Goal: Information Seeking & Learning: Learn about a topic

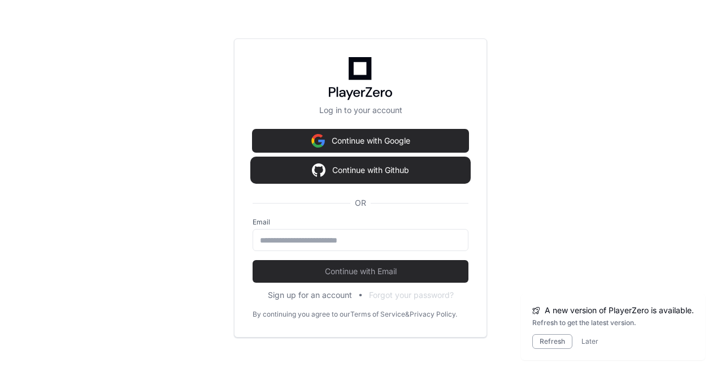
drag, startPoint x: 0, startPoint y: 0, endPoint x: 343, endPoint y: 171, distance: 383.2
click at [304, 244] on input "email" at bounding box center [360, 240] width 201 height 11
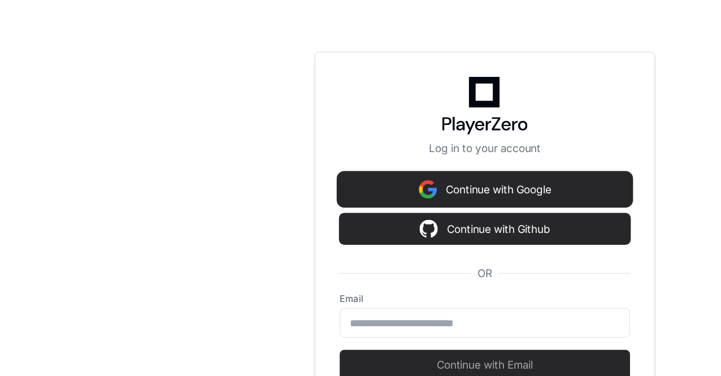
click at [347, 140] on button "Continue with Google" at bounding box center [361, 140] width 216 height 23
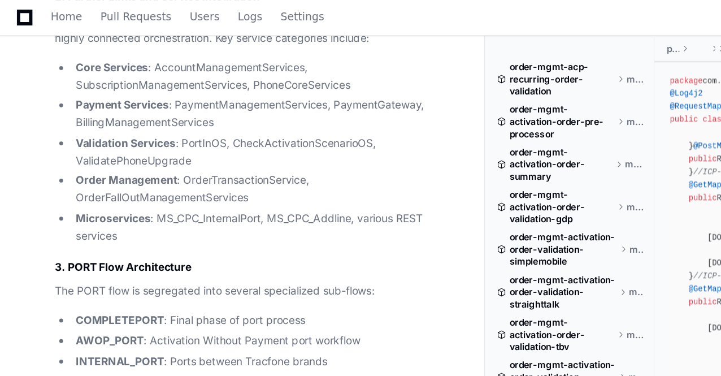
scroll to position [4455, 0]
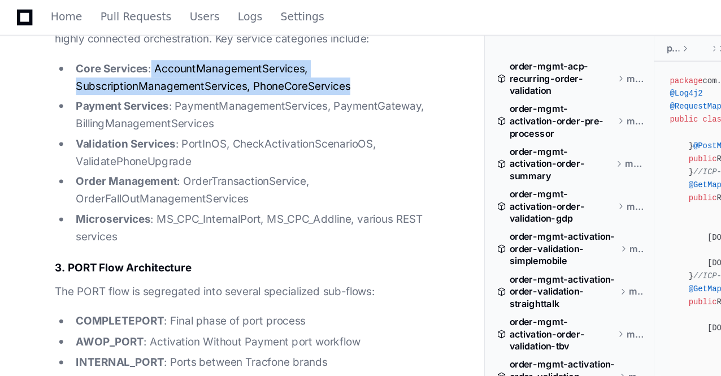
drag, startPoint x: 112, startPoint y: 80, endPoint x: 271, endPoint y: 92, distance: 159.3
click at [271, 71] on li "Core Services : AccountManagementServices, SubscriptionManagementServices, Phon…" at bounding box center [190, 58] width 275 height 26
click at [214, 71] on li "Core Services : AccountManagementServices, SubscriptionManagementServices, Phon…" at bounding box center [190, 58] width 275 height 26
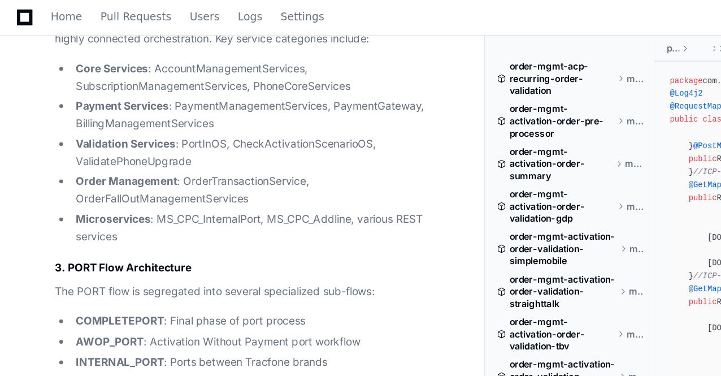
click at [214, 71] on li "Core Services : AccountManagementServices, SubscriptionManagementServices, Phon…" at bounding box center [190, 58] width 275 height 26
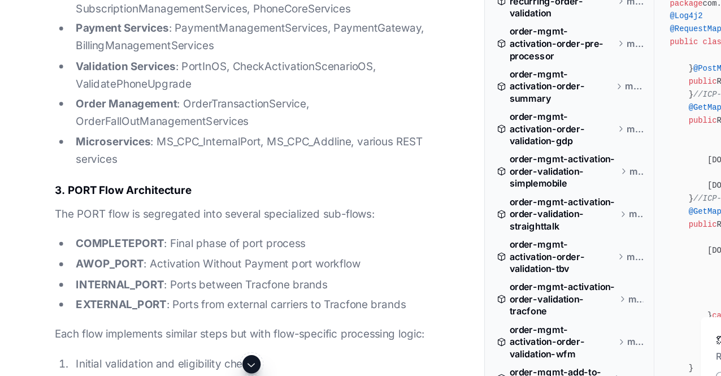
click at [155, 98] on li "Payment Services : PaymentManagementServices, PaymentGateway, BillingManagement…" at bounding box center [190, 85] width 275 height 26
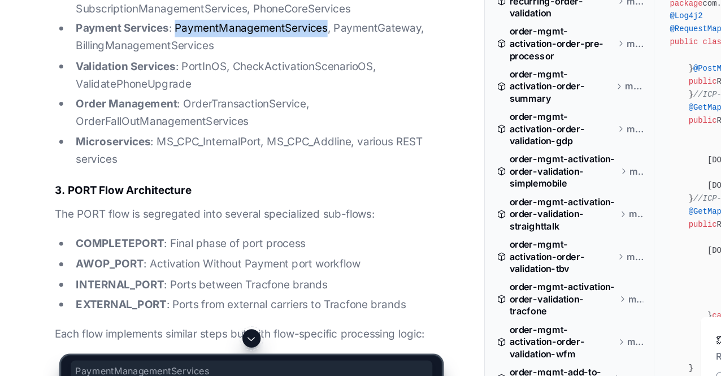
click at [155, 98] on li "Payment Services : PaymentManagementServices, PaymentGateway, BillingManagement…" at bounding box center [190, 85] width 275 height 26
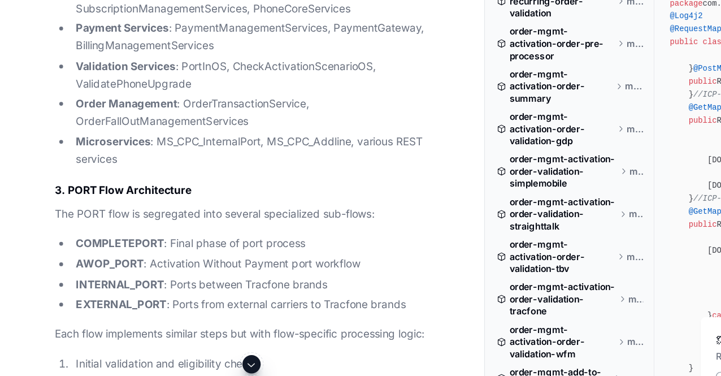
click at [112, 98] on li "Payment Services : PaymentManagementServices, PaymentGateway, BillingManagement…" at bounding box center [190, 85] width 275 height 26
click at [150, 127] on li "Validation Services : PortInOS, CheckActivationScenarioOS, ValidatePhoneUpgrade" at bounding box center [190, 114] width 275 height 26
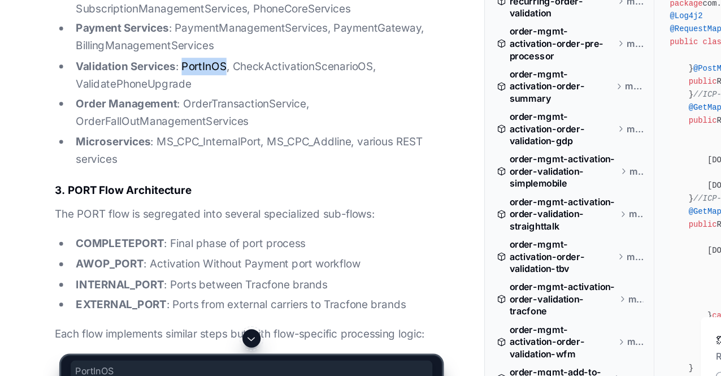
click at [150, 127] on li "Validation Services : PortInOS, CheckActivationScenarioOS, ValidatePhoneUpgrade" at bounding box center [190, 114] width 275 height 26
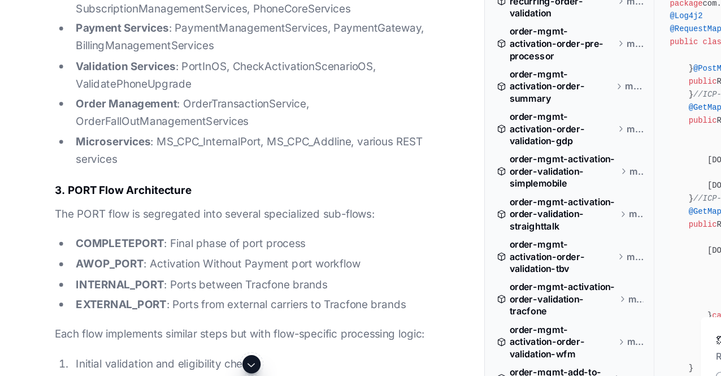
click at [114, 127] on li "Validation Services : PortInOS, CheckActivationScenarioOS, ValidatePhoneUpgrade" at bounding box center [190, 114] width 275 height 26
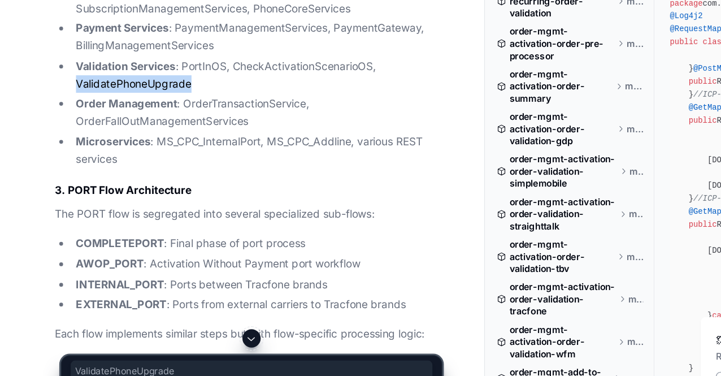
click at [114, 127] on li "Validation Services : PortInOS, CheckActivationScenarioOS, ValidatePhoneUpgrade" at bounding box center [190, 114] width 275 height 26
click at [208, 127] on li "Validation Services : PortInOS, CheckActivationScenarioOS, ValidatePhoneUpgrade" at bounding box center [190, 114] width 275 height 26
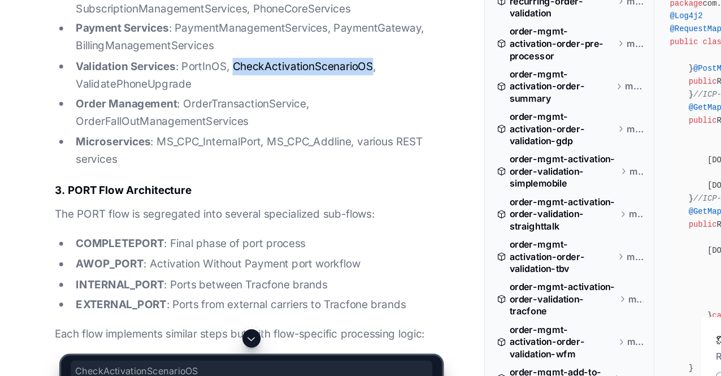
click at [208, 127] on li "Validation Services : PortInOS, CheckActivationScenarioOS, ValidatePhoneUpgrade" at bounding box center [190, 114] width 275 height 26
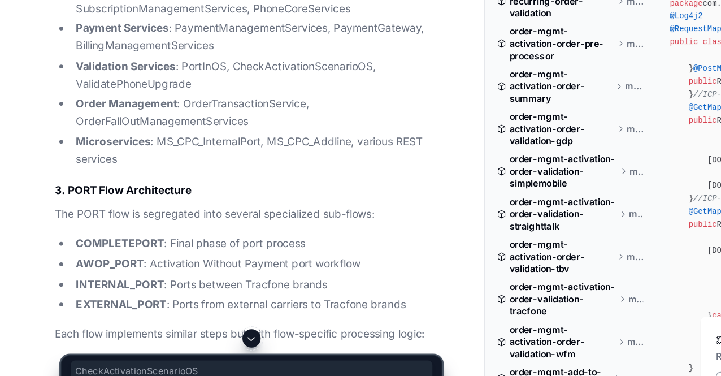
click at [101, 127] on li "Validation Services : PortInOS, CheckActivationScenarioOS, ValidatePhoneUpgrade" at bounding box center [190, 114] width 275 height 26
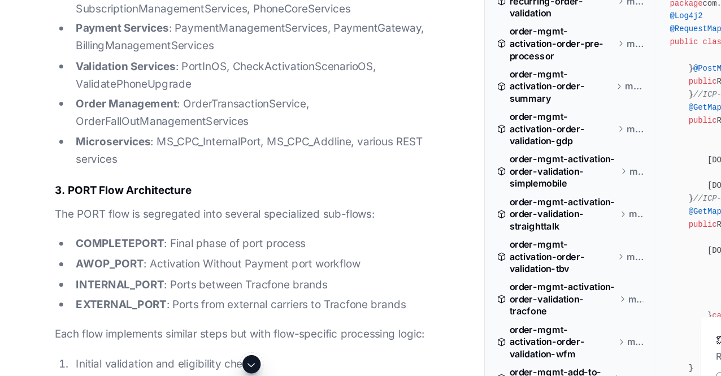
click at [154, 154] on li "Order Management : OrderTransactionService, OrderFallOutManagementServices" at bounding box center [190, 141] width 275 height 26
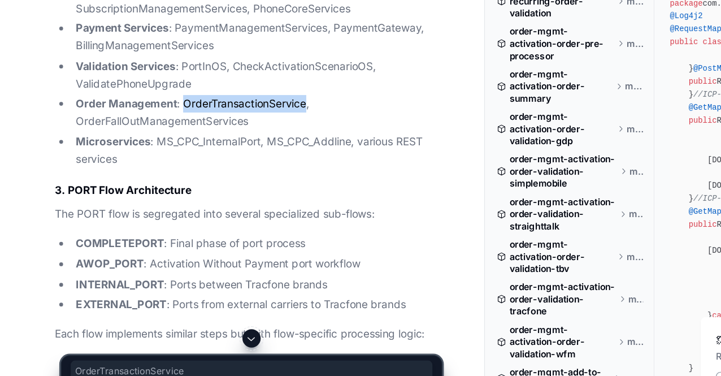
click at [154, 154] on li "Order Management : OrderTransactionService, OrderFallOutManagementServices" at bounding box center [190, 141] width 275 height 26
click at [123, 154] on li "Order Management : OrderTransactionService, OrderFallOutManagementServices" at bounding box center [190, 141] width 275 height 26
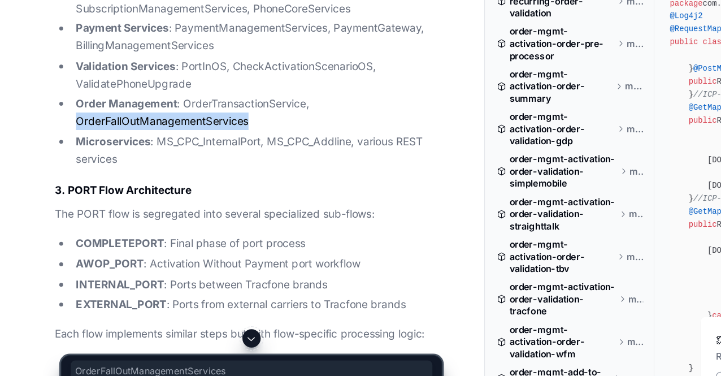
click at [123, 154] on li "Order Management : OrderTransactionService, OrderFallOutManagementServices" at bounding box center [190, 141] width 275 height 26
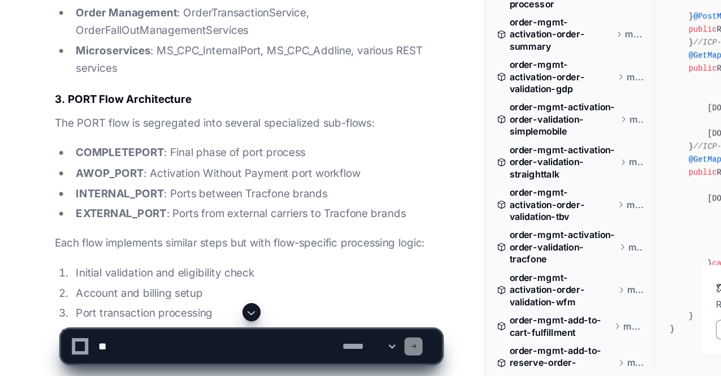
click at [147, 154] on li "Microservices : MS_CPC_InternalPort, MS_CPC_Addline, various REST services" at bounding box center [190, 141] width 275 height 26
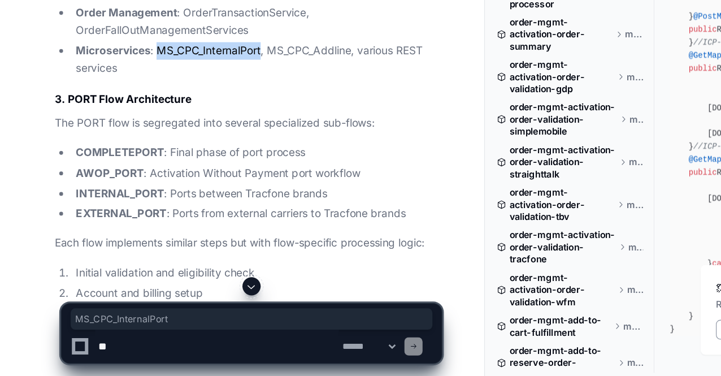
click at [147, 154] on li "Microservices : MS_CPC_InternalPort, MS_CPC_Addline, various REST services" at bounding box center [190, 141] width 275 height 26
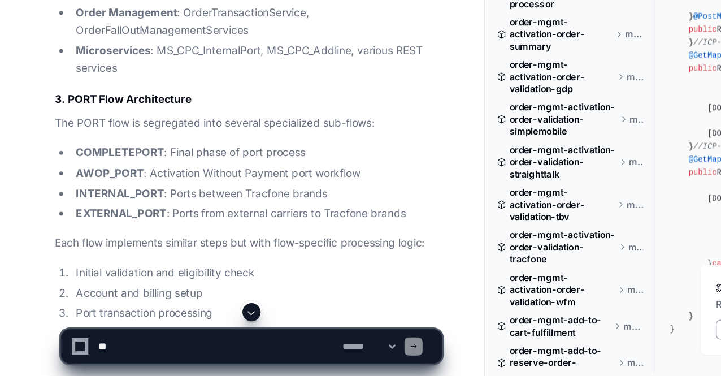
click at [211, 154] on li "Microservices : MS_CPC_InternalPort, MS_CPC_Addline, various REST services" at bounding box center [190, 141] width 275 height 26
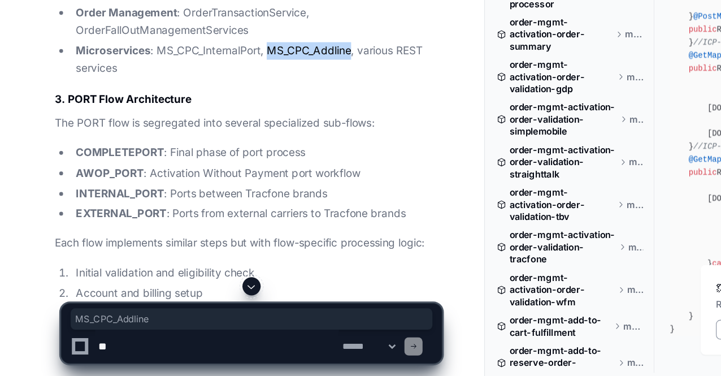
click at [211, 154] on li "Microservices : MS_CPC_InternalPort, MS_CPC_Addline, various REST services" at bounding box center [190, 141] width 275 height 26
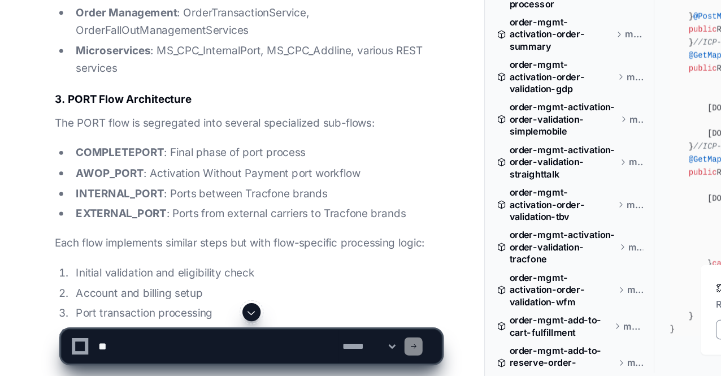
click at [278, 154] on li "Microservices : MS_CPC_InternalPort, MS_CPC_Addline, various REST services" at bounding box center [190, 141] width 275 height 26
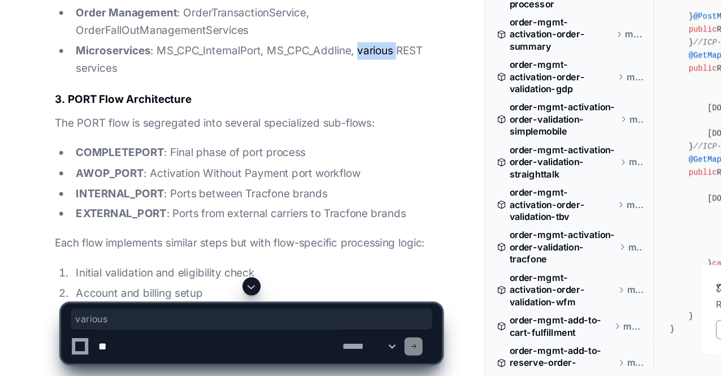
click at [278, 154] on li "Microservices : MS_CPC_InternalPort, MS_CPC_Addline, various REST services" at bounding box center [190, 141] width 275 height 26
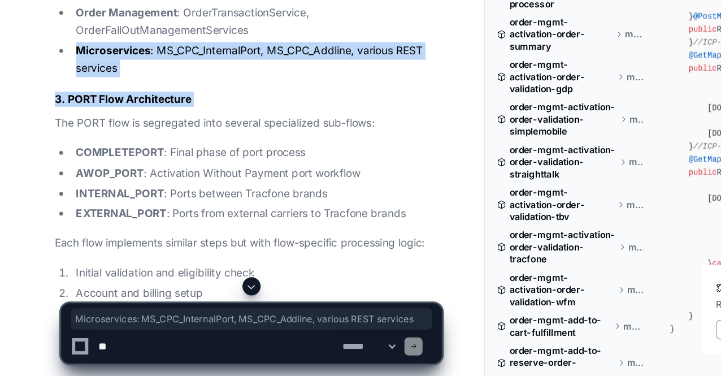
drag, startPoint x: 278, startPoint y: 158, endPoint x: 110, endPoint y: 192, distance: 171.8
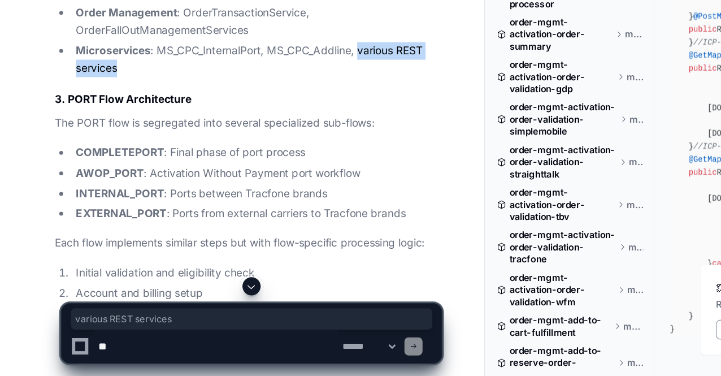
drag, startPoint x: 96, startPoint y: 179, endPoint x: 268, endPoint y: 163, distance: 172.5
click at [268, 154] on li "Microservices : MS_CPC_InternalPort, MS_CPC_Addline, various REST services" at bounding box center [190, 141] width 275 height 26
drag, startPoint x: 268, startPoint y: 163, endPoint x: 123, endPoint y: 174, distance: 145.1
click at [123, 154] on li "Microservices : MS_CPC_InternalPort, MS_CPC_Addline, various REST services" at bounding box center [190, 141] width 275 height 26
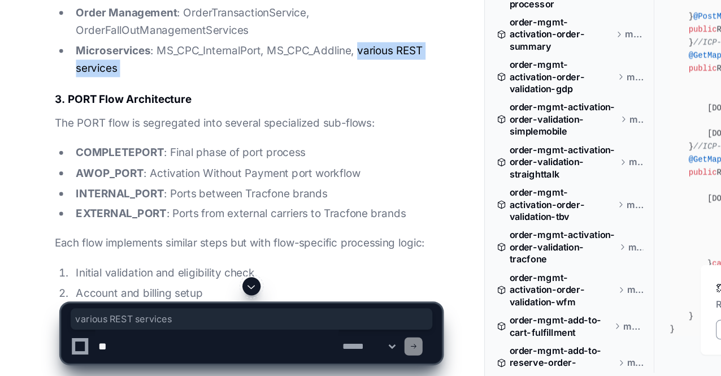
click at [123, 154] on li "Microservices : MS_CPC_InternalPort, MS_CPC_Addline, various REST services" at bounding box center [190, 141] width 275 height 26
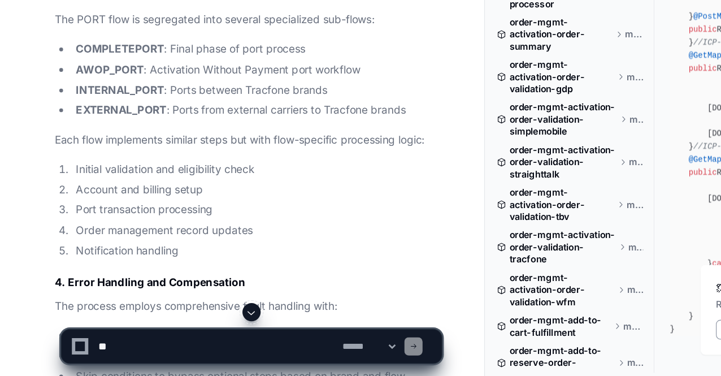
scroll to position [4561, 0]
drag, startPoint x: 45, startPoint y: 157, endPoint x: 175, endPoint y: 213, distance: 141.2
click at [175, 184] on ul "COMPLETEPORT : Final phase of port process AWOP_PORT : Activation Without Payme…" at bounding box center [185, 155] width 288 height 58
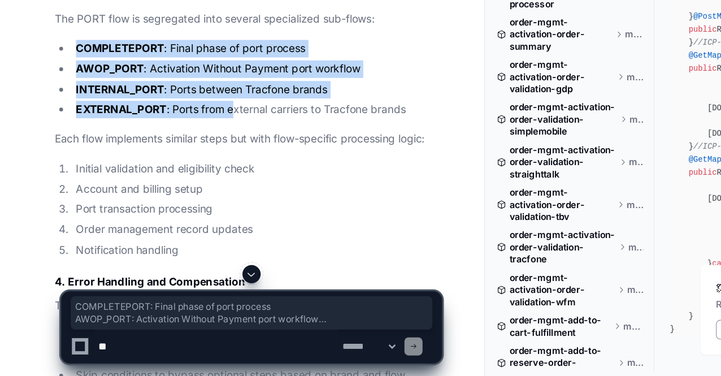
click at [175, 184] on li "EXTERNAL_PORT : Ports from external carriers to Tracfone brands" at bounding box center [190, 177] width 275 height 13
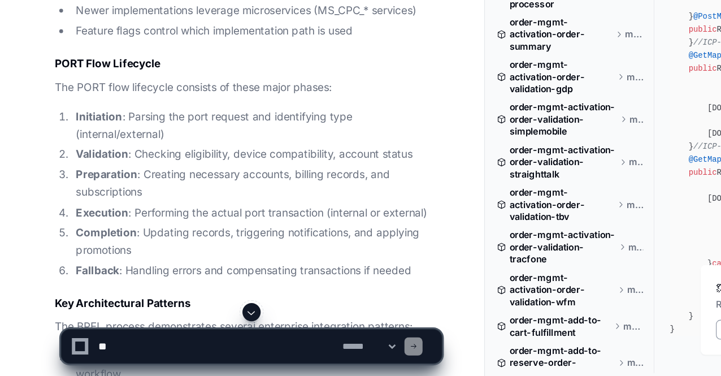
scroll to position [5215, 0]
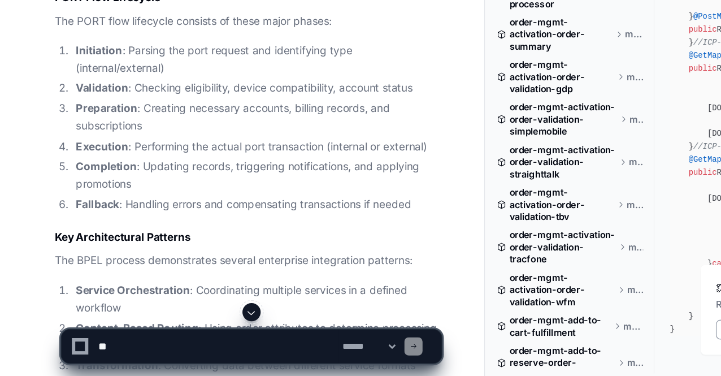
click at [181, 255] on li "Fallback : Handling errors and compensating transactions if needed" at bounding box center [190, 248] width 275 height 13
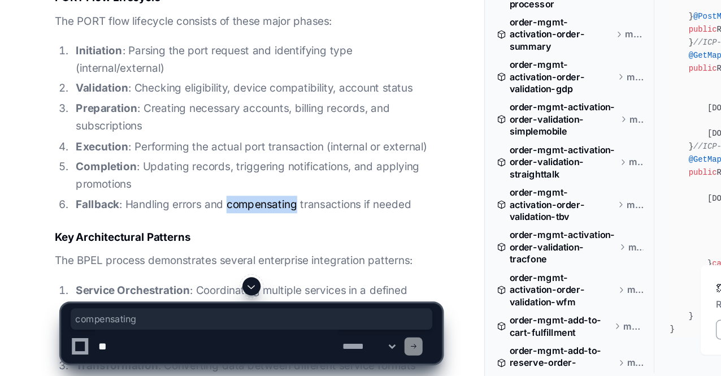
click at [181, 255] on li "Fallback : Handling errors and compensating transactions if needed" at bounding box center [190, 248] width 275 height 13
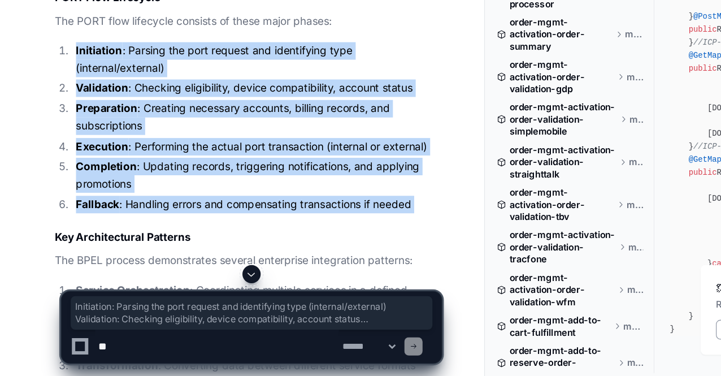
drag, startPoint x: 181, startPoint y: 275, endPoint x: 120, endPoint y: 160, distance: 130.7
click at [120, 160] on ol "Initiation : Parsing the port request and identifying type (internal/external) …" at bounding box center [185, 191] width 288 height 127
click at [120, 154] on li "Initiation : Parsing the port request and identifying type (internal/external)" at bounding box center [190, 141] width 275 height 26
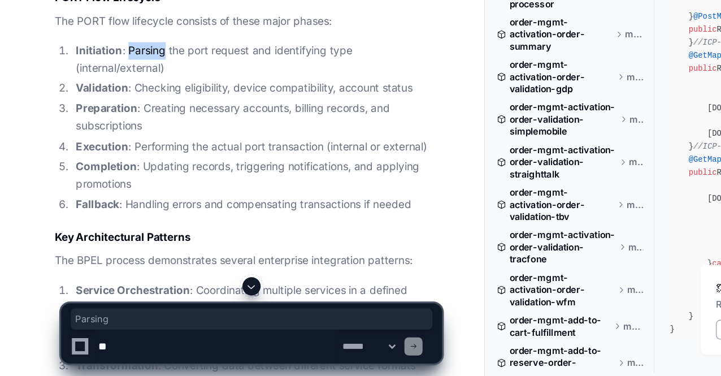
click at [120, 154] on li "Initiation : Parsing the port request and identifying type (internal/external)" at bounding box center [190, 141] width 275 height 26
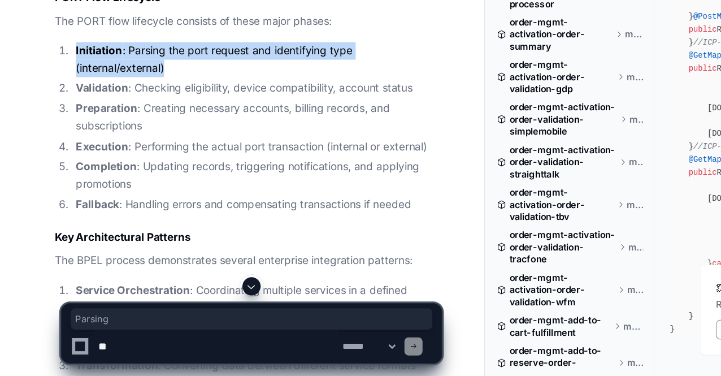
click at [120, 154] on li "Initiation : Parsing the port request and identifying type (internal/external)" at bounding box center [190, 141] width 275 height 26
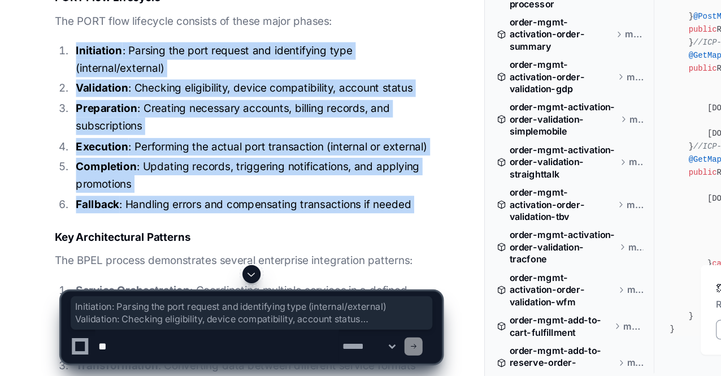
drag, startPoint x: 120, startPoint y: 160, endPoint x: 175, endPoint y: 275, distance: 127.4
click at [175, 255] on ol "Initiation : Parsing the port request and identifying type (internal/external) …" at bounding box center [185, 191] width 288 height 127
click at [175, 255] on li "Fallback : Handling errors and compensating transactions if needed" at bounding box center [190, 248] width 275 height 13
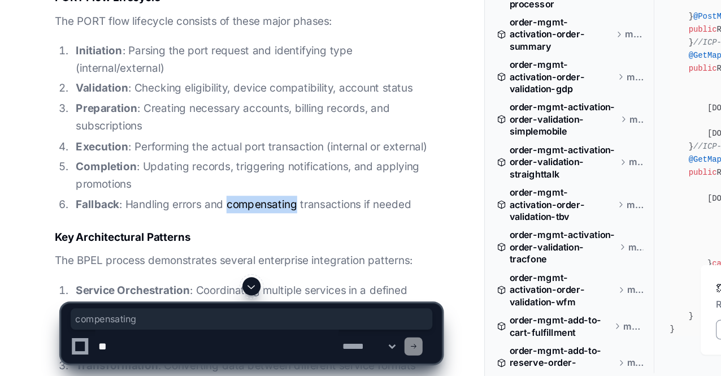
click at [175, 255] on li "Fallback : Handling errors and compensating transactions if needed" at bounding box center [190, 248] width 275 height 13
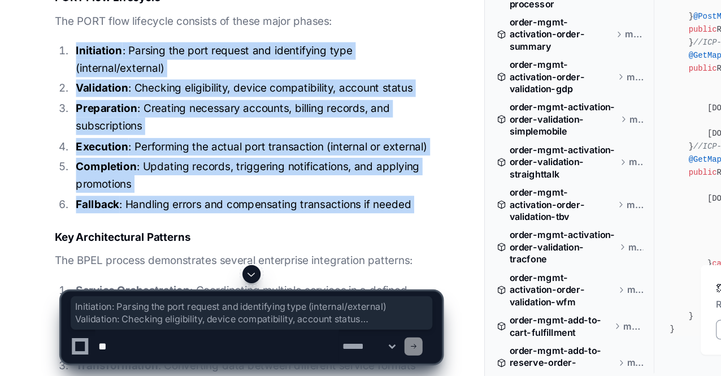
drag, startPoint x: 175, startPoint y: 275, endPoint x: 116, endPoint y: 164, distance: 125.4
click at [116, 164] on ol "Initiation : Parsing the port request and identifying type (internal/external) …" at bounding box center [185, 191] width 288 height 127
click at [116, 154] on li "Initiation : Parsing the port request and identifying type (internal/external)" at bounding box center [190, 141] width 275 height 26
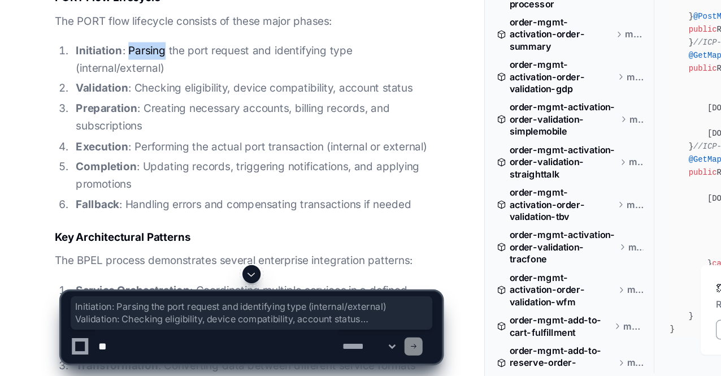
click at [116, 154] on li "Initiation : Parsing the port request and identifying type (internal/external)" at bounding box center [190, 141] width 275 height 26
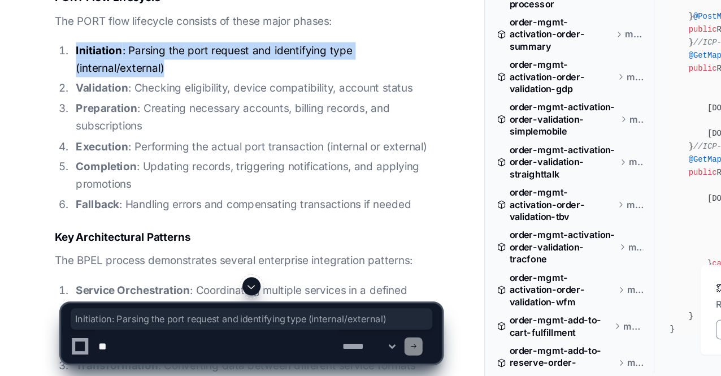
click at [116, 154] on li "Initiation : Parsing the port request and identifying type (internal/external)" at bounding box center [190, 141] width 275 height 26
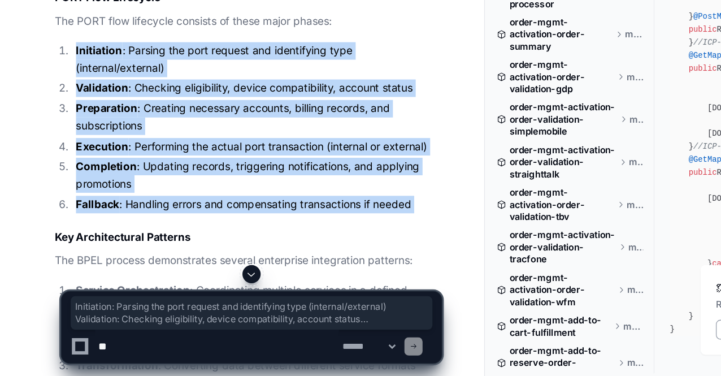
drag, startPoint x: 116, startPoint y: 164, endPoint x: 149, endPoint y: 276, distance: 116.5
click at [149, 255] on ol "Initiation : Parsing the port request and identifying type (internal/external) …" at bounding box center [185, 191] width 288 height 127
click at [149, 255] on li "Fallback : Handling errors and compensating transactions if needed" at bounding box center [190, 248] width 275 height 13
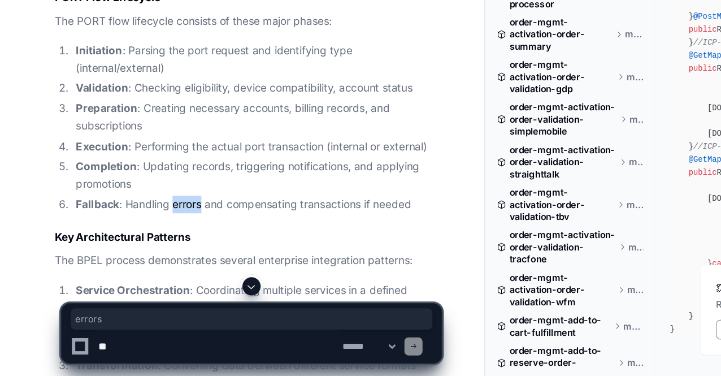
click at [149, 255] on li "Fallback : Handling errors and compensating transactions if needed" at bounding box center [190, 248] width 275 height 13
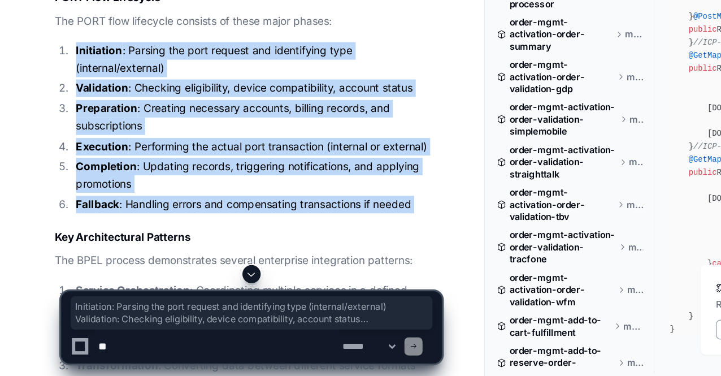
drag, startPoint x: 149, startPoint y: 276, endPoint x: 88, endPoint y: 161, distance: 129.7
click at [88, 161] on ol "Initiation : Parsing the port request and identifying type (internal/external) …" at bounding box center [185, 191] width 288 height 127
click at [88, 138] on strong "Initiation" at bounding box center [74, 134] width 34 height 10
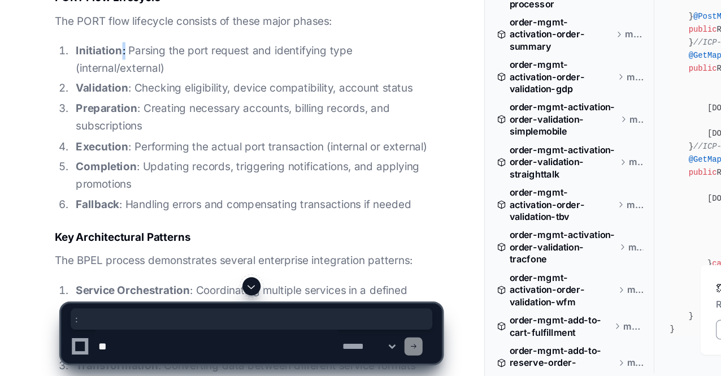
click at [88, 138] on strong "Initiation" at bounding box center [74, 134] width 34 height 10
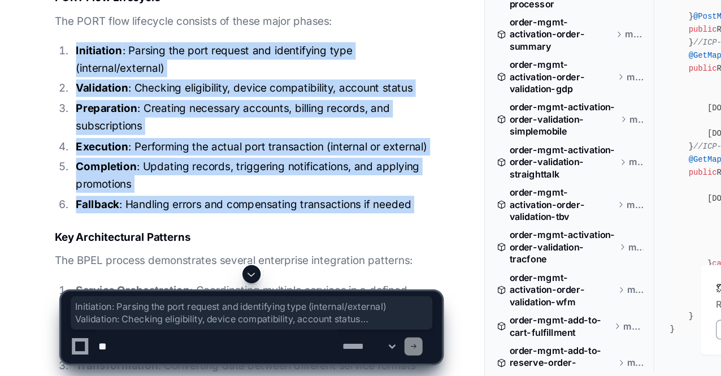
drag, startPoint x: 88, startPoint y: 161, endPoint x: 193, endPoint y: 271, distance: 152.3
click at [193, 255] on ol "Initiation : Parsing the port request and identifying type (internal/external) …" at bounding box center [185, 191] width 288 height 127
click at [193, 255] on li "Fallback : Handling errors and compensating transactions if needed" at bounding box center [190, 248] width 275 height 13
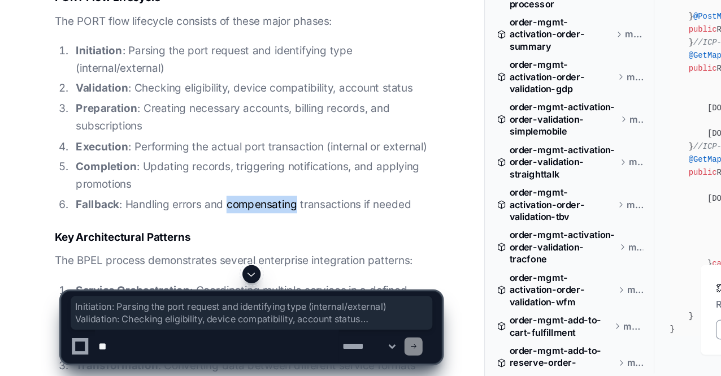
click at [193, 255] on li "Fallback : Handling errors and compensating transactions if needed" at bounding box center [190, 248] width 275 height 13
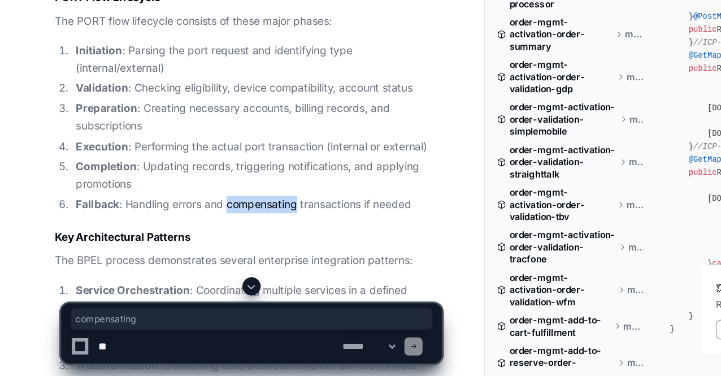
click at [192, 255] on li "Fallback : Handling errors and compensating transactions if needed" at bounding box center [190, 248] width 275 height 13
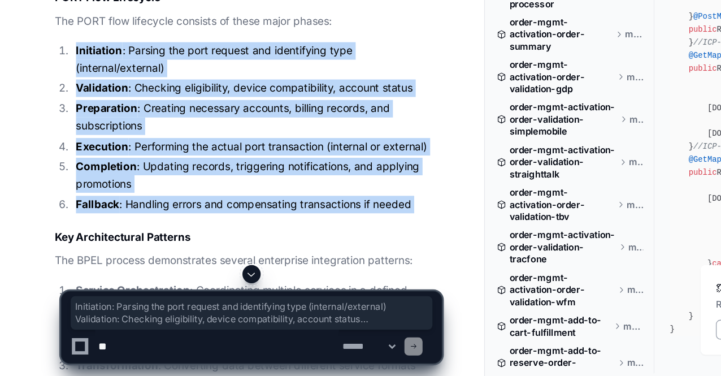
drag, startPoint x: 192, startPoint y: 277, endPoint x: 123, endPoint y: 161, distance: 135.3
click at [123, 161] on ol "Initiation : Parsing the port request and identifying type (internal/external) …" at bounding box center [185, 191] width 288 height 127
click at [123, 154] on li "Initiation : Parsing the port request and identifying type (internal/external)" at bounding box center [190, 141] width 275 height 26
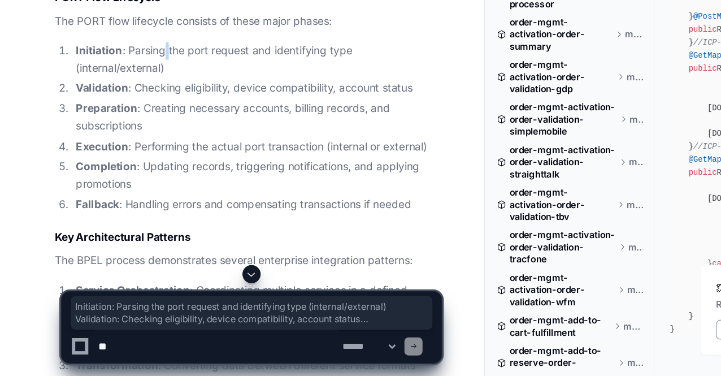
click at [123, 154] on li "Initiation : Parsing the port request and identifying type (internal/external)" at bounding box center [190, 141] width 275 height 26
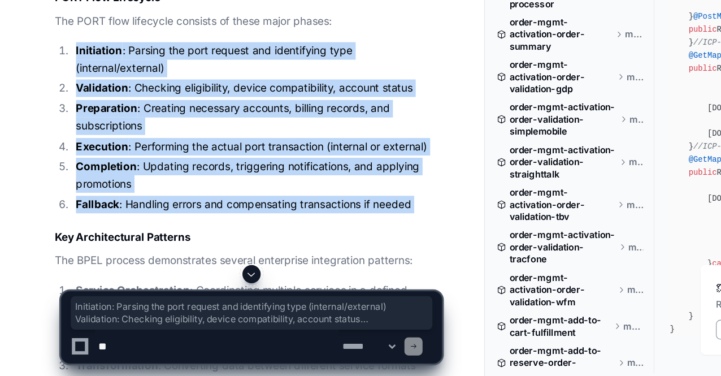
drag, startPoint x: 123, startPoint y: 161, endPoint x: 147, endPoint y: 280, distance: 121.7
click at [147, 255] on ol "Initiation : Parsing the port request and identifying type (internal/external) …" at bounding box center [185, 191] width 288 height 127
click at [147, 255] on li "Fallback : Handling errors and compensating transactions if needed" at bounding box center [190, 248] width 275 height 13
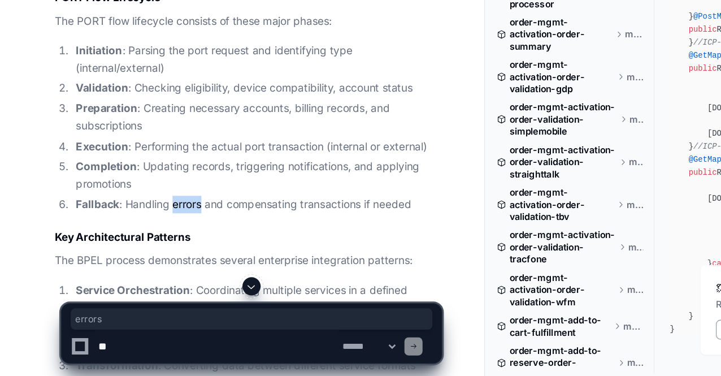
click at [147, 255] on li "Fallback : Handling errors and compensating transactions if needed" at bounding box center [190, 248] width 275 height 13
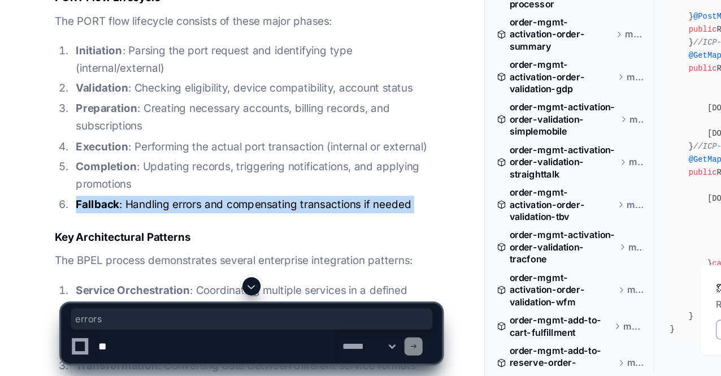
click at [147, 255] on li "Fallback : Handling errors and compensating transactions if needed" at bounding box center [190, 248] width 275 height 13
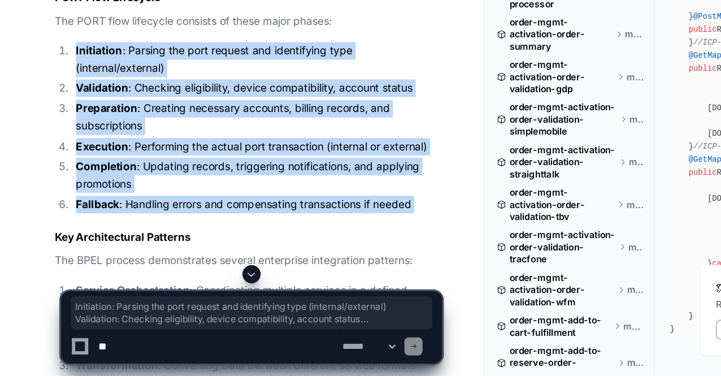
drag, startPoint x: 147, startPoint y: 280, endPoint x: 111, endPoint y: 161, distance: 124.1
click at [111, 161] on ol "Initiation : Parsing the port request and identifying type (internal/external) …" at bounding box center [185, 191] width 288 height 127
click at [111, 154] on li "Initiation : Parsing the port request and identifying type (internal/external)" at bounding box center [190, 141] width 275 height 26
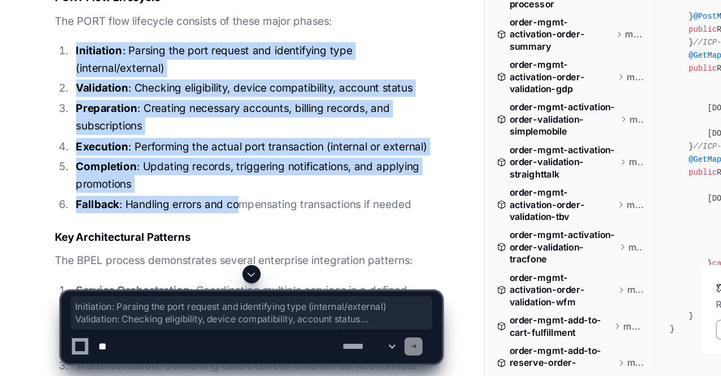
drag, startPoint x: 53, startPoint y: 162, endPoint x: 179, endPoint y: 274, distance: 169.0
click at [179, 255] on ol "Initiation : Parsing the port request and identifying type (internal/external) …" at bounding box center [185, 191] width 288 height 127
click at [179, 255] on li "Fallback : Handling errors and compensating transactions if needed" at bounding box center [190, 248] width 275 height 13
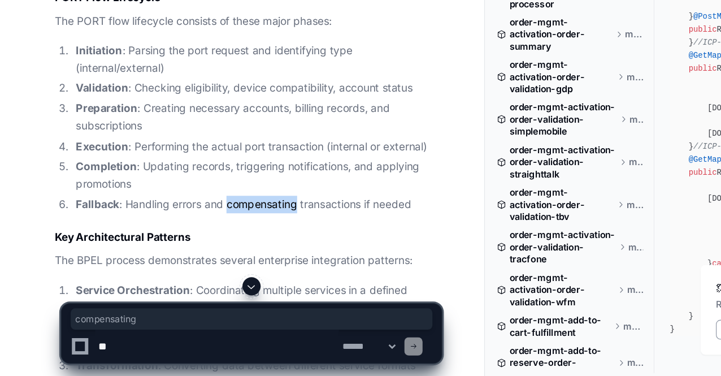
click at [179, 255] on li "Fallback : Handling errors and compensating transactions if needed" at bounding box center [190, 248] width 275 height 13
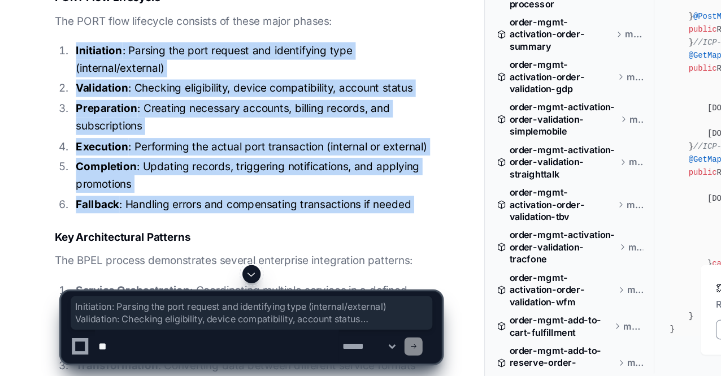
drag, startPoint x: 179, startPoint y: 274, endPoint x: 111, endPoint y: 160, distance: 132.6
click at [111, 160] on ol "Initiation : Parsing the port request and identifying type (internal/external) …" at bounding box center [185, 191] width 288 height 127
click at [111, 154] on li "Initiation : Parsing the port request and identifying type (internal/external)" at bounding box center [190, 141] width 275 height 26
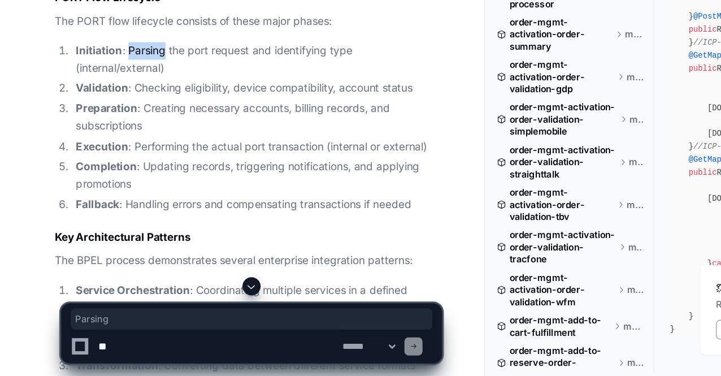
click at [111, 154] on li "Initiation : Parsing the port request and identifying type (internal/external)" at bounding box center [190, 141] width 275 height 26
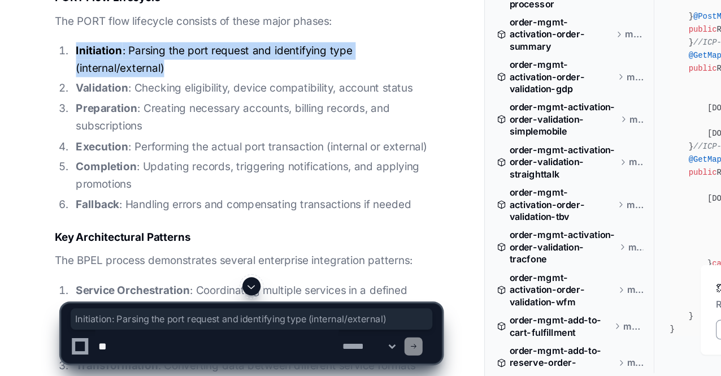
click at [111, 154] on li "Initiation : Parsing the port request and identifying type (internal/external)" at bounding box center [190, 141] width 275 height 26
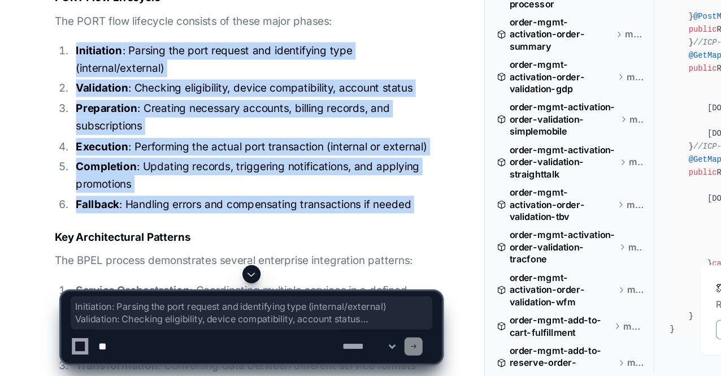
drag, startPoint x: 111, startPoint y: 160, endPoint x: 144, endPoint y: 276, distance: 120.4
click at [144, 255] on ol "Initiation : Parsing the port request and identifying type (internal/external) …" at bounding box center [185, 191] width 288 height 127
click at [144, 255] on li "Fallback : Handling errors and compensating transactions if needed" at bounding box center [190, 248] width 275 height 13
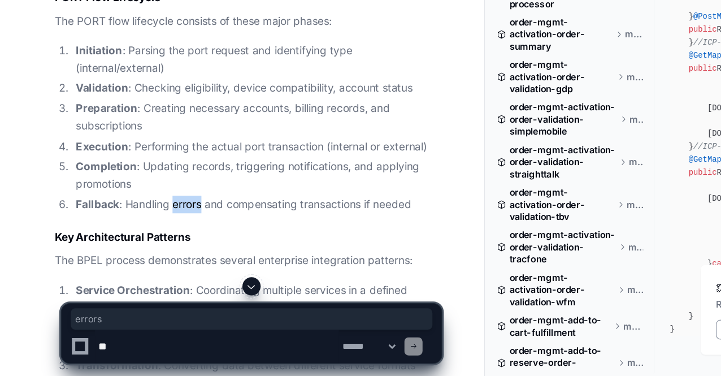
click at [144, 255] on li "Fallback : Handling errors and compensating transactions if needed" at bounding box center [190, 248] width 275 height 13
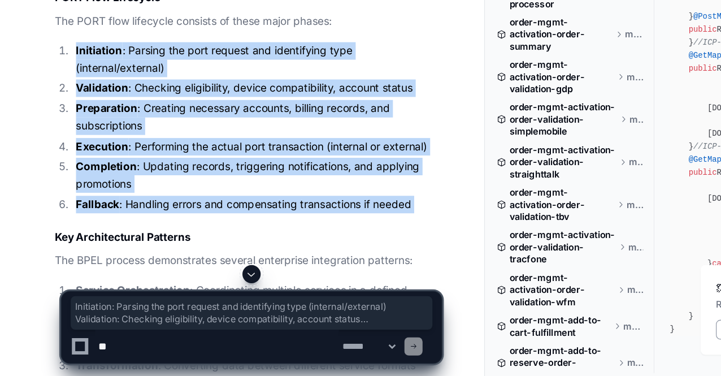
drag, startPoint x: 144, startPoint y: 276, endPoint x: 105, endPoint y: 162, distance: 120.5
click at [105, 162] on ol "Initiation : Parsing the port request and identifying type (internal/external) …" at bounding box center [185, 191] width 288 height 127
click at [105, 154] on li "Initiation : Parsing the port request and identifying type (internal/external)" at bounding box center [190, 141] width 275 height 26
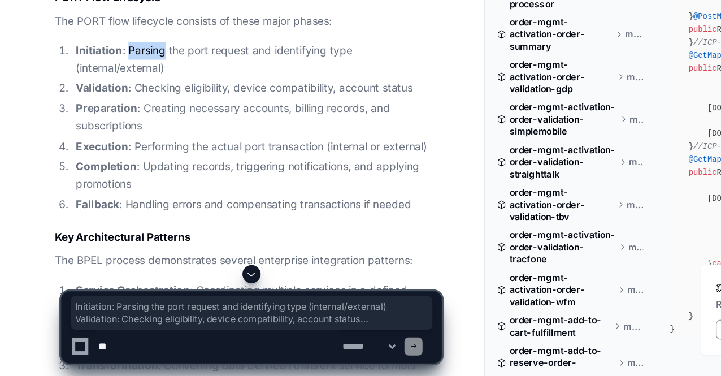
click at [105, 154] on li "Initiation : Parsing the port request and identifying type (internal/external)" at bounding box center [190, 141] width 275 height 26
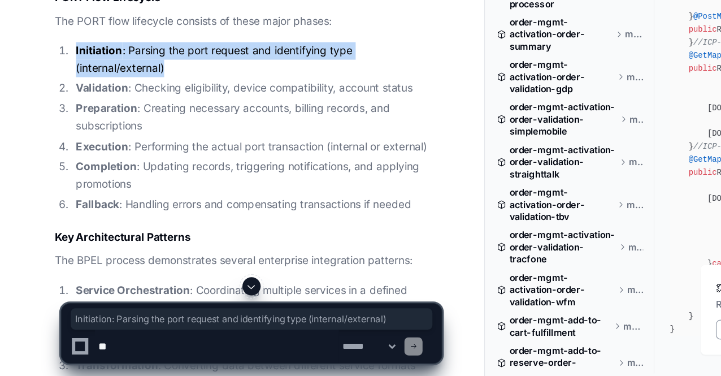
click at [105, 154] on li "Initiation : Parsing the port request and identifying type (internal/external)" at bounding box center [190, 141] width 275 height 26
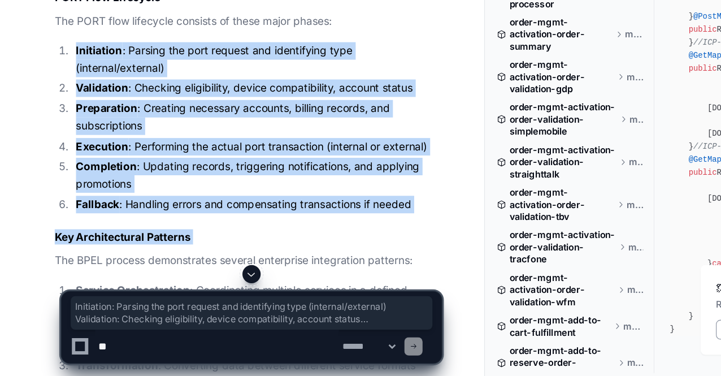
drag, startPoint x: 105, startPoint y: 162, endPoint x: 129, endPoint y: 284, distance: 124.5
click at [128, 255] on li "Fallback : Handling errors and compensating transactions if needed" at bounding box center [190, 248] width 275 height 13
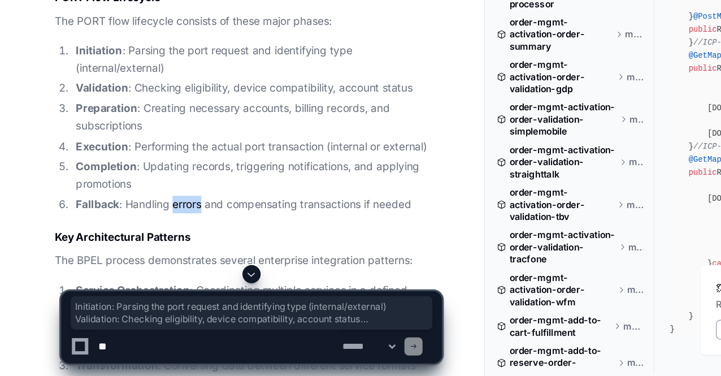
click at [128, 255] on li "Fallback : Handling errors and compensating transactions if needed" at bounding box center [190, 248] width 275 height 13
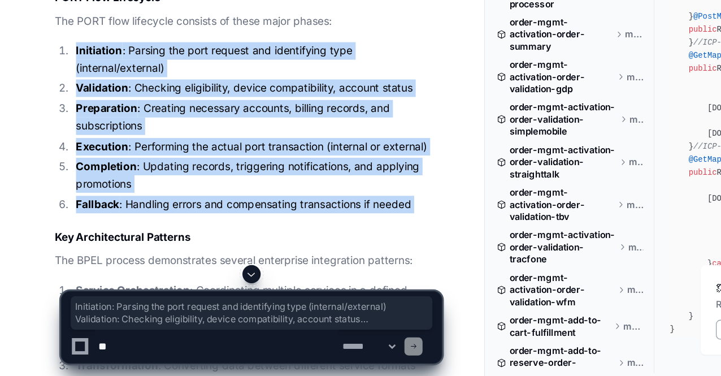
drag, startPoint x: 128, startPoint y: 280, endPoint x: 92, endPoint y: 169, distance: 116.5
click at [92, 169] on ol "Initiation : Parsing the port request and identifying type (internal/external) …" at bounding box center [185, 191] width 288 height 127
click at [92, 154] on li "Initiation : Parsing the port request and identifying type (internal/external)" at bounding box center [190, 141] width 275 height 26
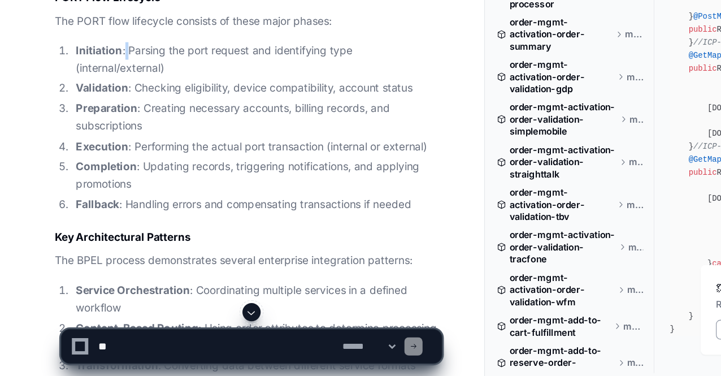
click at [92, 154] on li "Initiation : Parsing the port request and identifying type (internal/external)" at bounding box center [190, 141] width 275 height 26
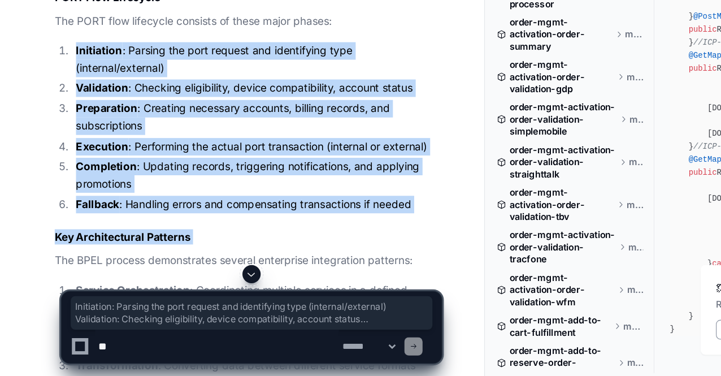
drag, startPoint x: 92, startPoint y: 169, endPoint x: 147, endPoint y: 288, distance: 131.0
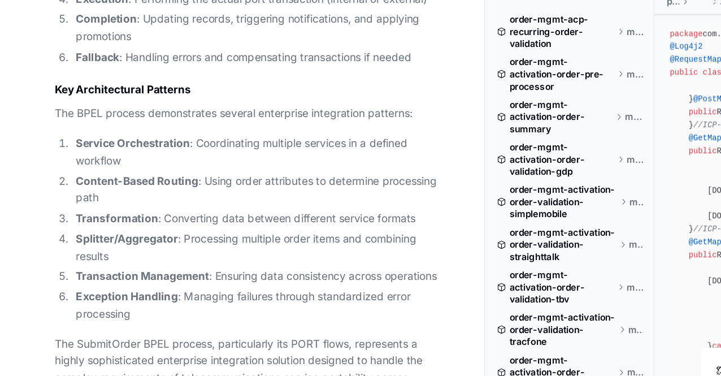
scroll to position [5386, 0]
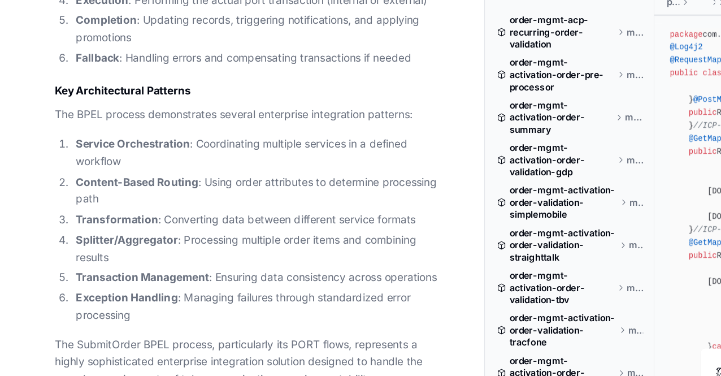
click at [124, 84] on li "Fallback : Handling errors and compensating transactions if needed" at bounding box center [190, 77] width 275 height 13
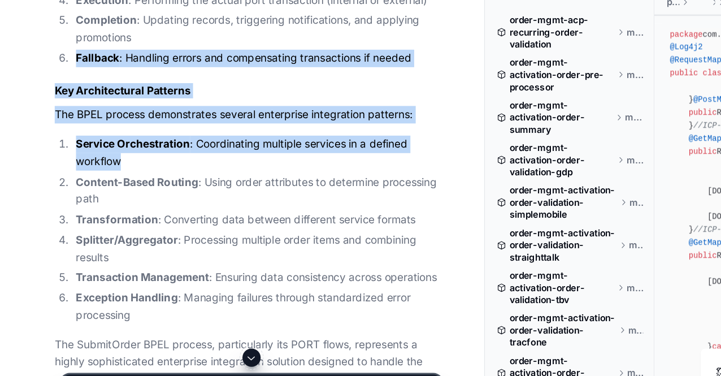
drag, startPoint x: 124, startPoint y: 103, endPoint x: 175, endPoint y: 178, distance: 90.3
click at [175, 161] on li "Service Orchestration : Coordinating multiple services in a defined workflow" at bounding box center [190, 148] width 275 height 26
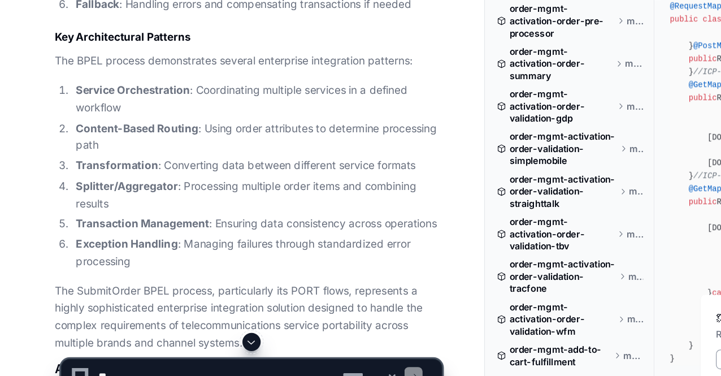
scroll to position [5403, 0]
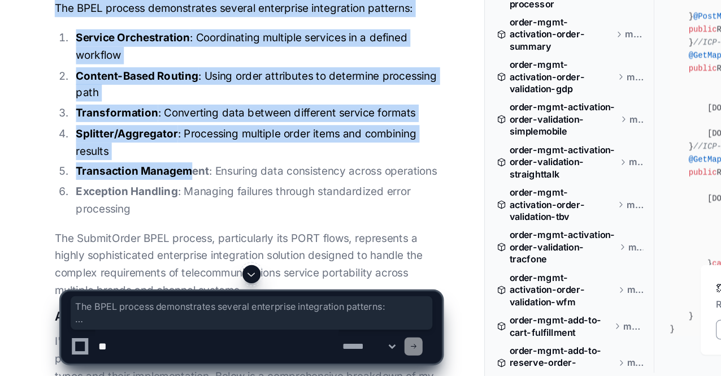
drag, startPoint x: 36, startPoint y: 125, endPoint x: 142, endPoint y: 254, distance: 167.0
click at [142, 228] on strong "Transaction Management" at bounding box center [106, 223] width 99 height 10
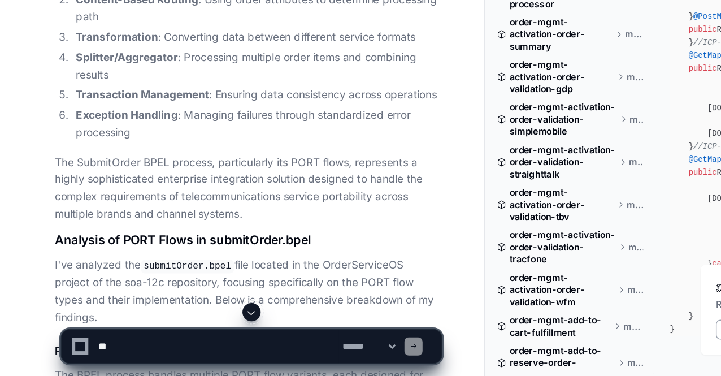
scroll to position [5461, 0]
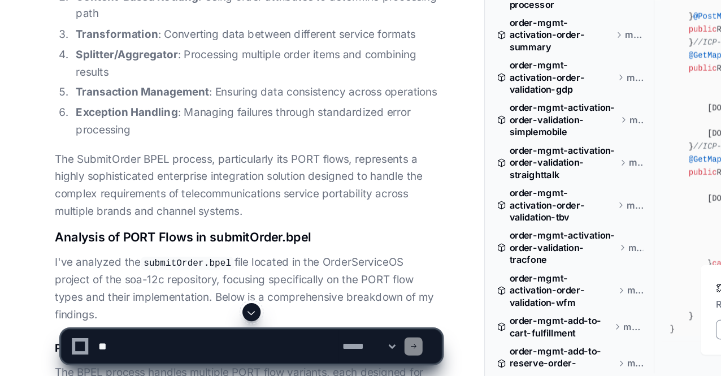
drag, startPoint x: 120, startPoint y: 203, endPoint x: 136, endPoint y: 263, distance: 62.4
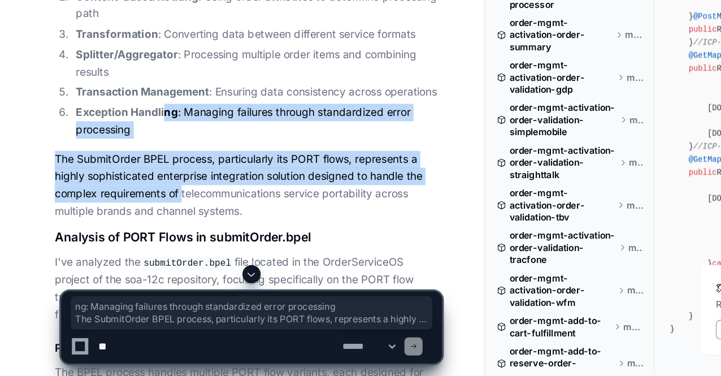
click at [136, 260] on p "The SubmitOrder BPEL process, particularly its PORT flows, represents a highly …" at bounding box center [185, 234] width 288 height 51
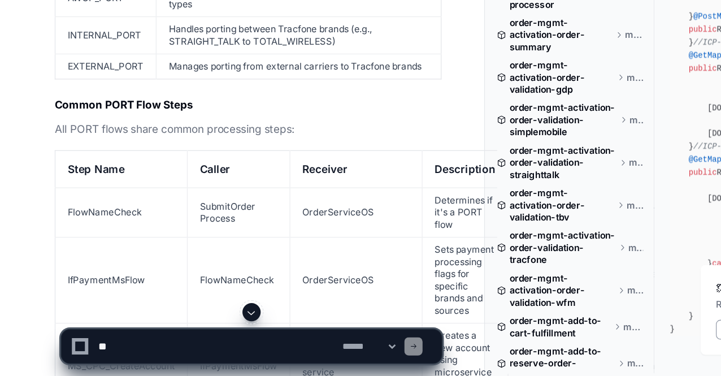
scroll to position [5829, 0]
